Goal: Task Accomplishment & Management: Manage account settings

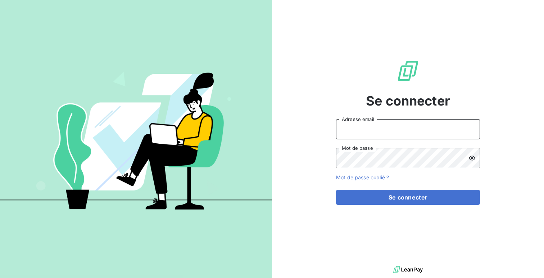
click at [364, 128] on input "Adresse email" at bounding box center [408, 129] width 144 height 20
type input "admin@aaalocatour"
click at [336, 190] on button "Se connecter" at bounding box center [408, 197] width 144 height 15
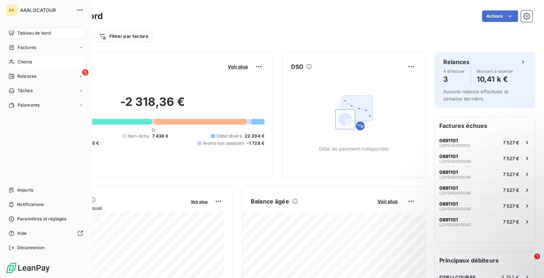
click at [14, 60] on icon at bounding box center [12, 62] width 6 height 6
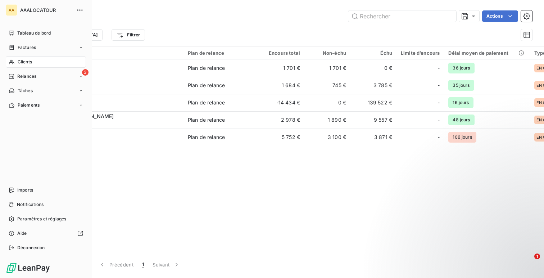
click at [17, 183] on div "Tableau de bord Factures Clients 3 Relances Tâches Paiements Imports Notificati…" at bounding box center [46, 140] width 80 height 226
click at [17, 185] on div "Imports" at bounding box center [46, 190] width 80 height 12
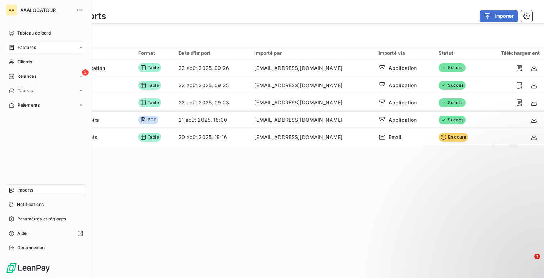
click at [21, 46] on span "Factures" at bounding box center [27, 47] width 18 height 6
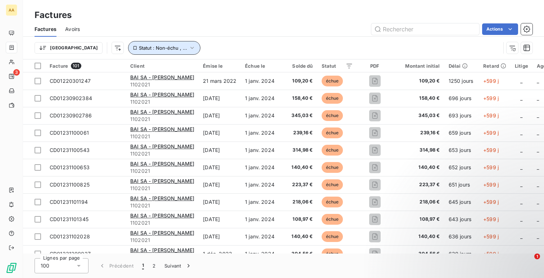
click at [140, 47] on span "Statut : Non-échu , ..." at bounding box center [163, 48] width 48 height 6
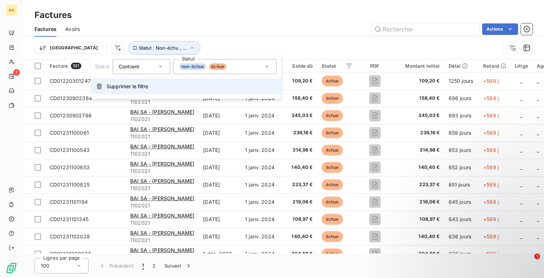
click at [137, 85] on span "Supprimer le filtre" at bounding box center [127, 86] width 42 height 7
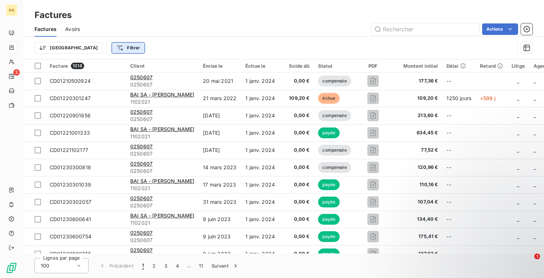
click at [77, 42] on html "AA 3 Factures Factures Avoirs Actions Trier Filtrer Facture 1018 Client Émise l…" at bounding box center [272, 139] width 544 height 278
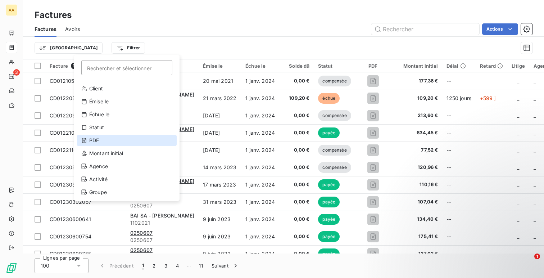
click at [109, 143] on div "PDF" at bounding box center [127, 140] width 100 height 12
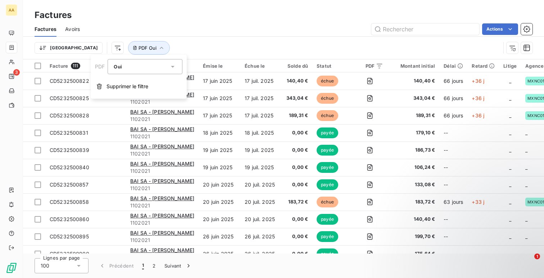
click at [231, 40] on div "Trier PDF Oui" at bounding box center [284, 48] width 498 height 22
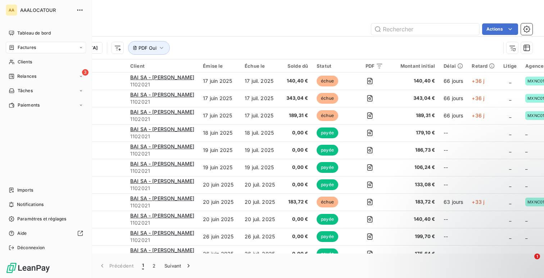
click at [17, 39] on nav "Tableau de bord Factures Clients 3 Relances Tâches Paiements" at bounding box center [46, 68] width 80 height 83
click at [23, 30] on span "Tableau de bord" at bounding box center [33, 33] width 33 height 6
